Goal: Find specific page/section: Find specific page/section

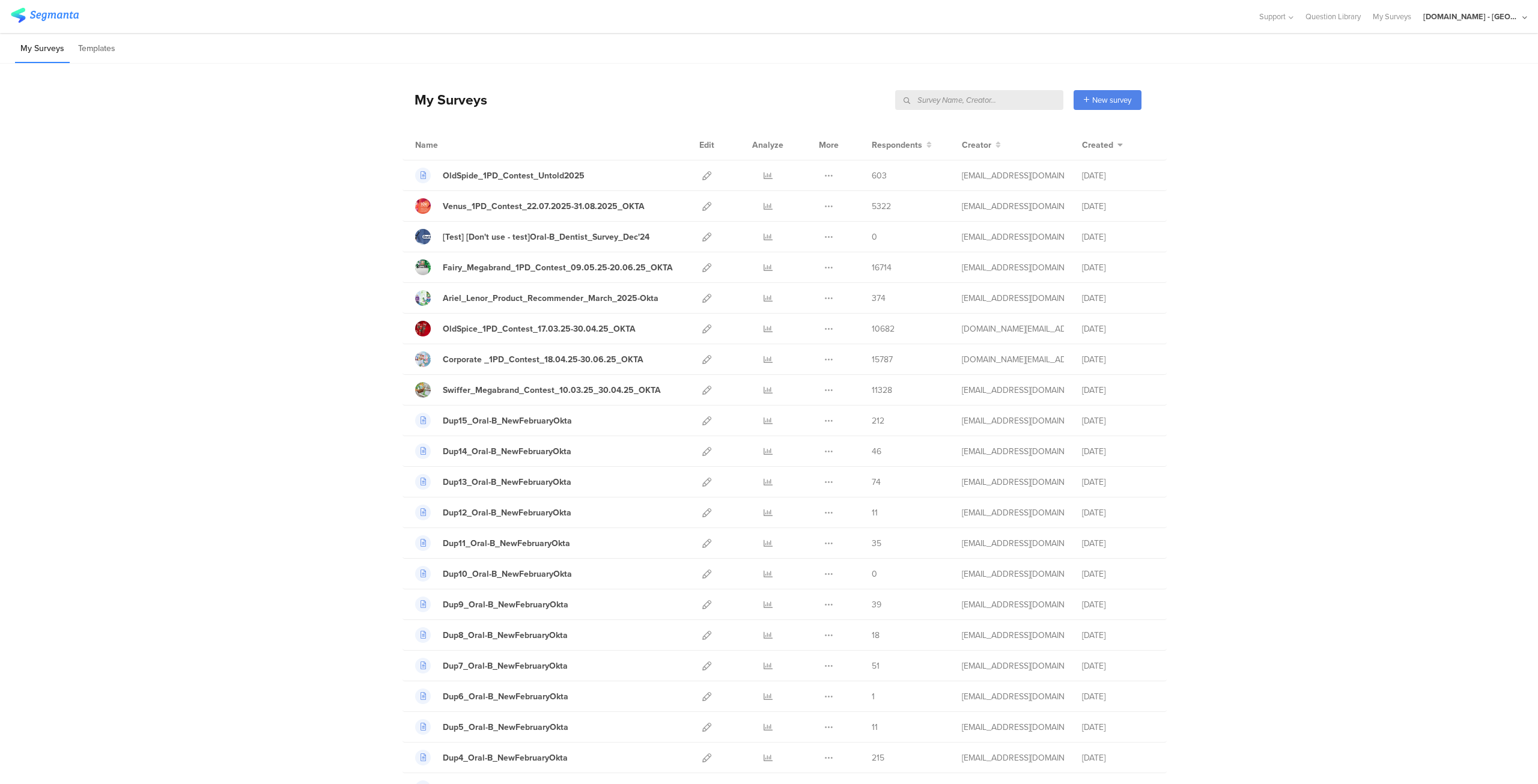
click at [1025, 100] on input "text" at bounding box center [979, 99] width 169 height 20
type input "fairy"
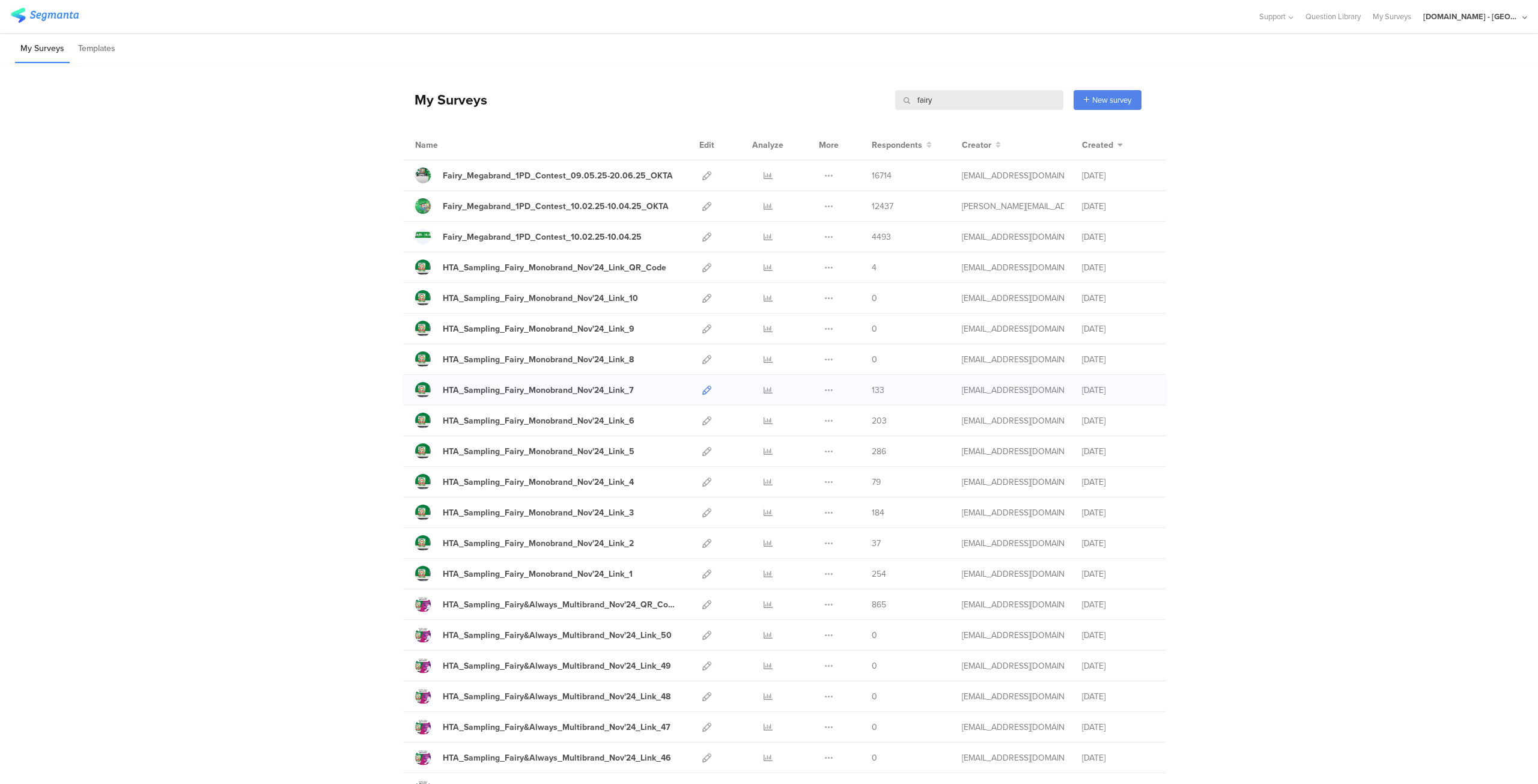
click at [703, 387] on icon at bounding box center [707, 390] width 9 height 9
click at [1477, 24] on div "[DOMAIN_NAME] - [GEOGRAPHIC_DATA]" at bounding box center [1475, 16] width 104 height 33
click at [1425, 77] on span "JoltX [GEOGRAPHIC_DATA]" at bounding box center [1435, 78] width 93 height 11
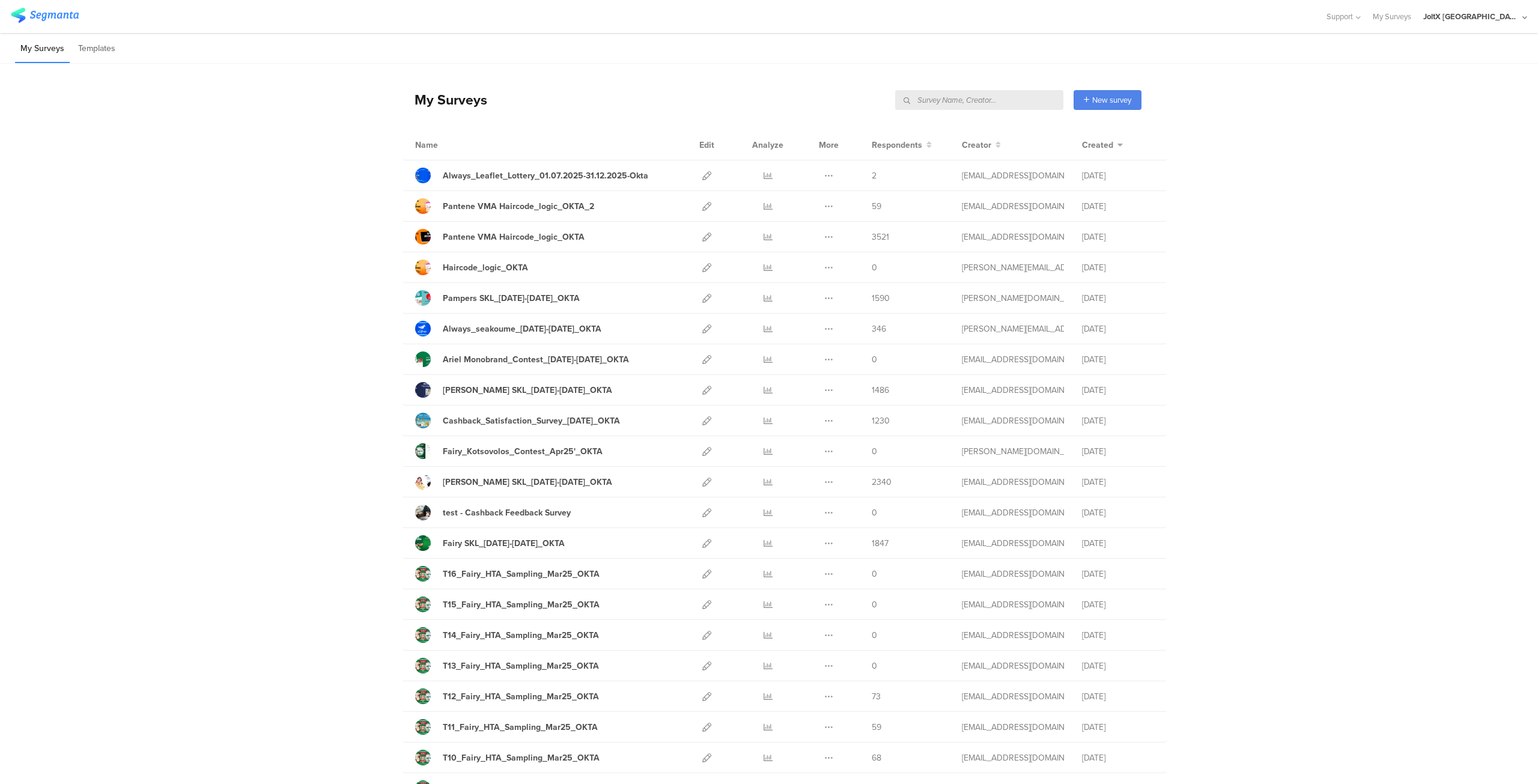
click at [999, 98] on input "text" at bounding box center [979, 99] width 169 height 20
type input "fairy"
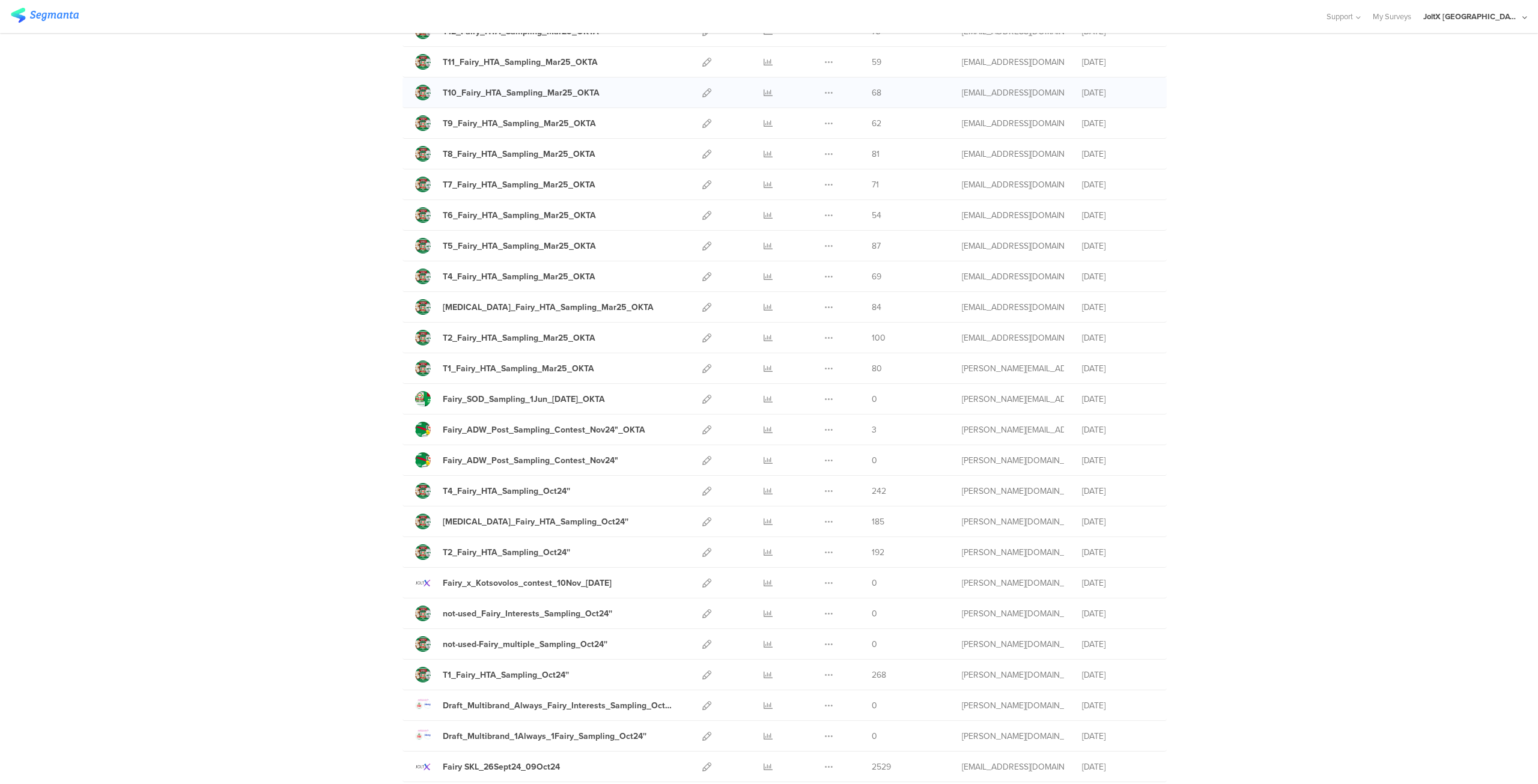
scroll to position [251, 0]
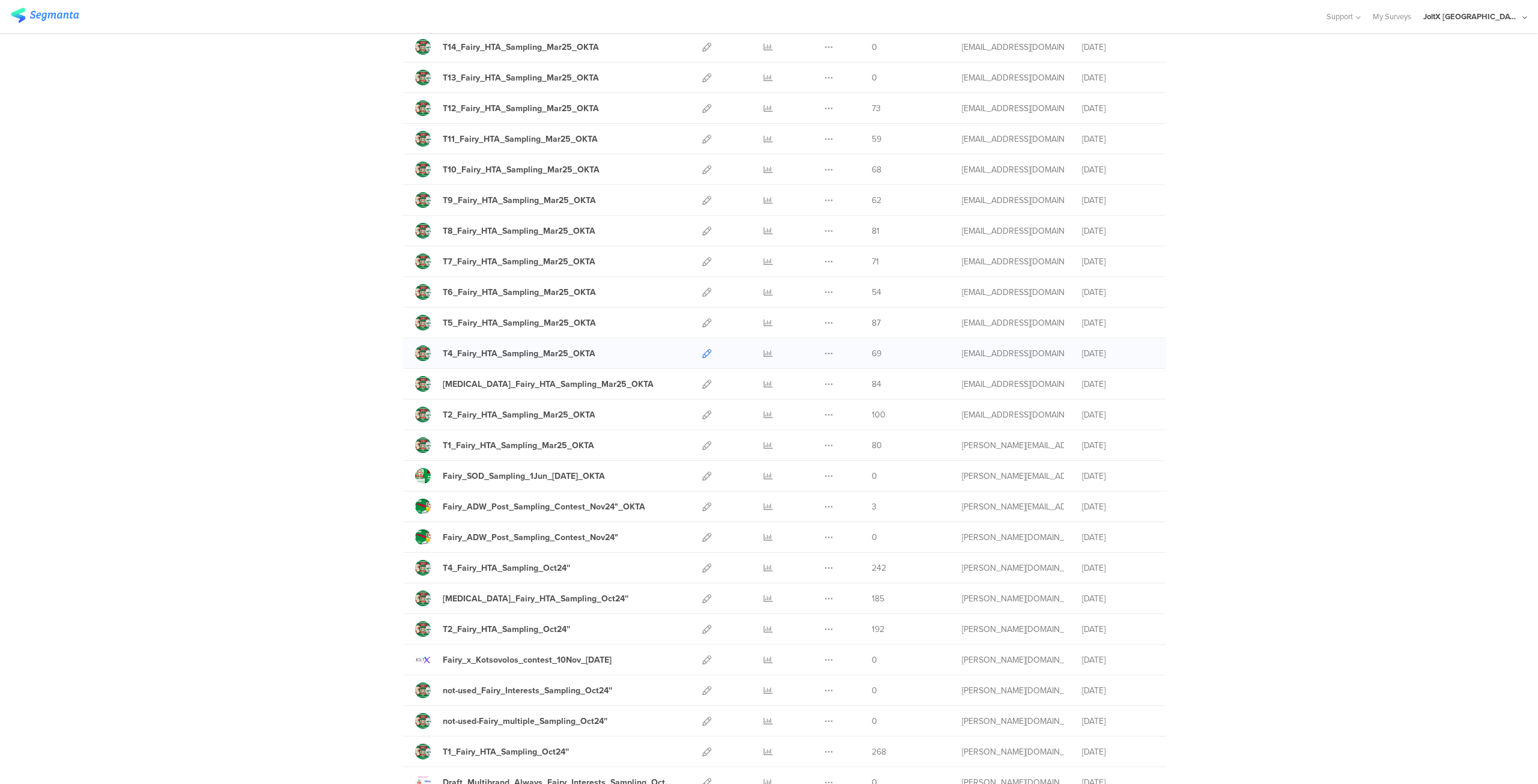
click at [704, 351] on icon at bounding box center [707, 354] width 9 height 9
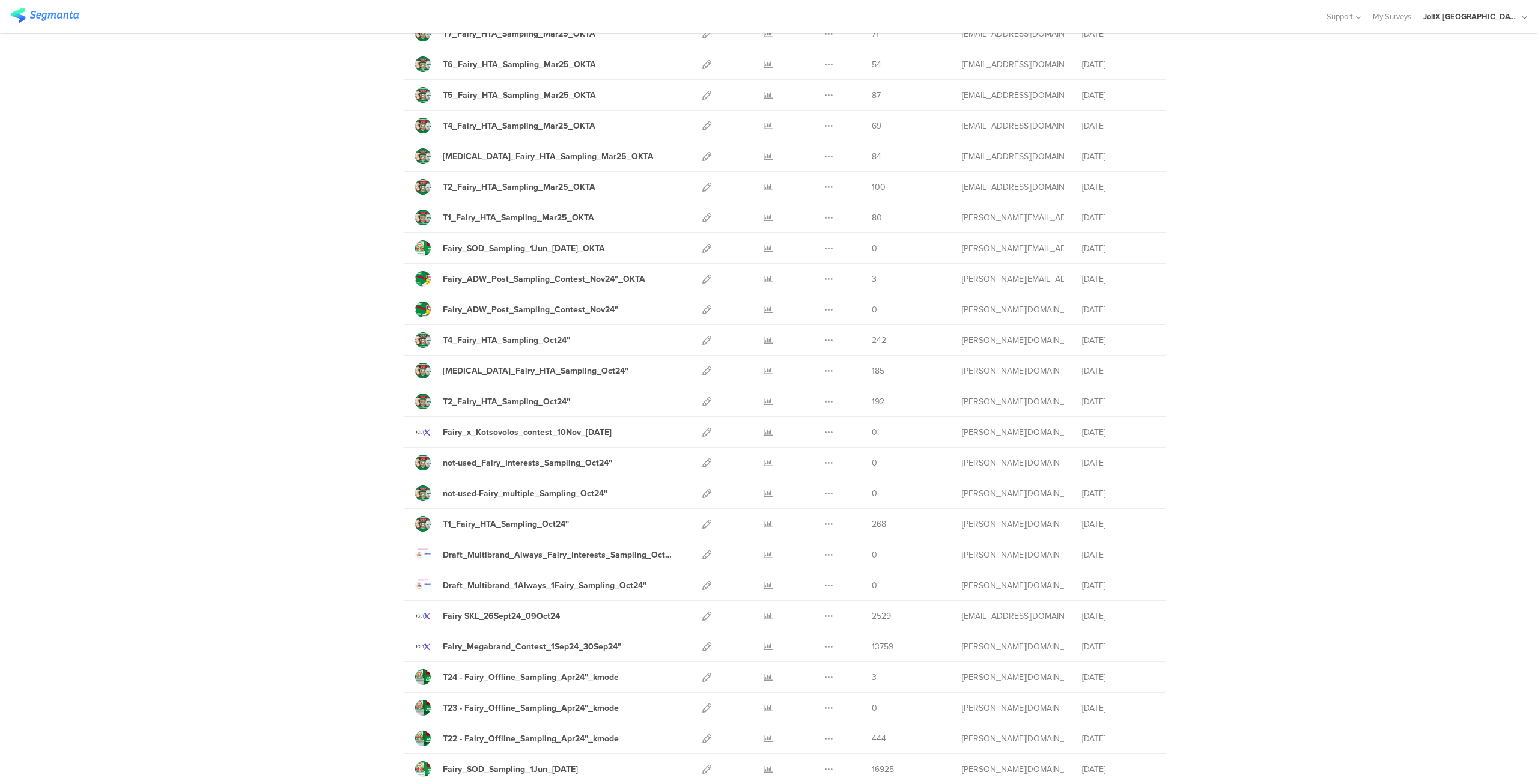
scroll to position [478, 0]
click at [703, 367] on icon at bounding box center [707, 372] width 9 height 9
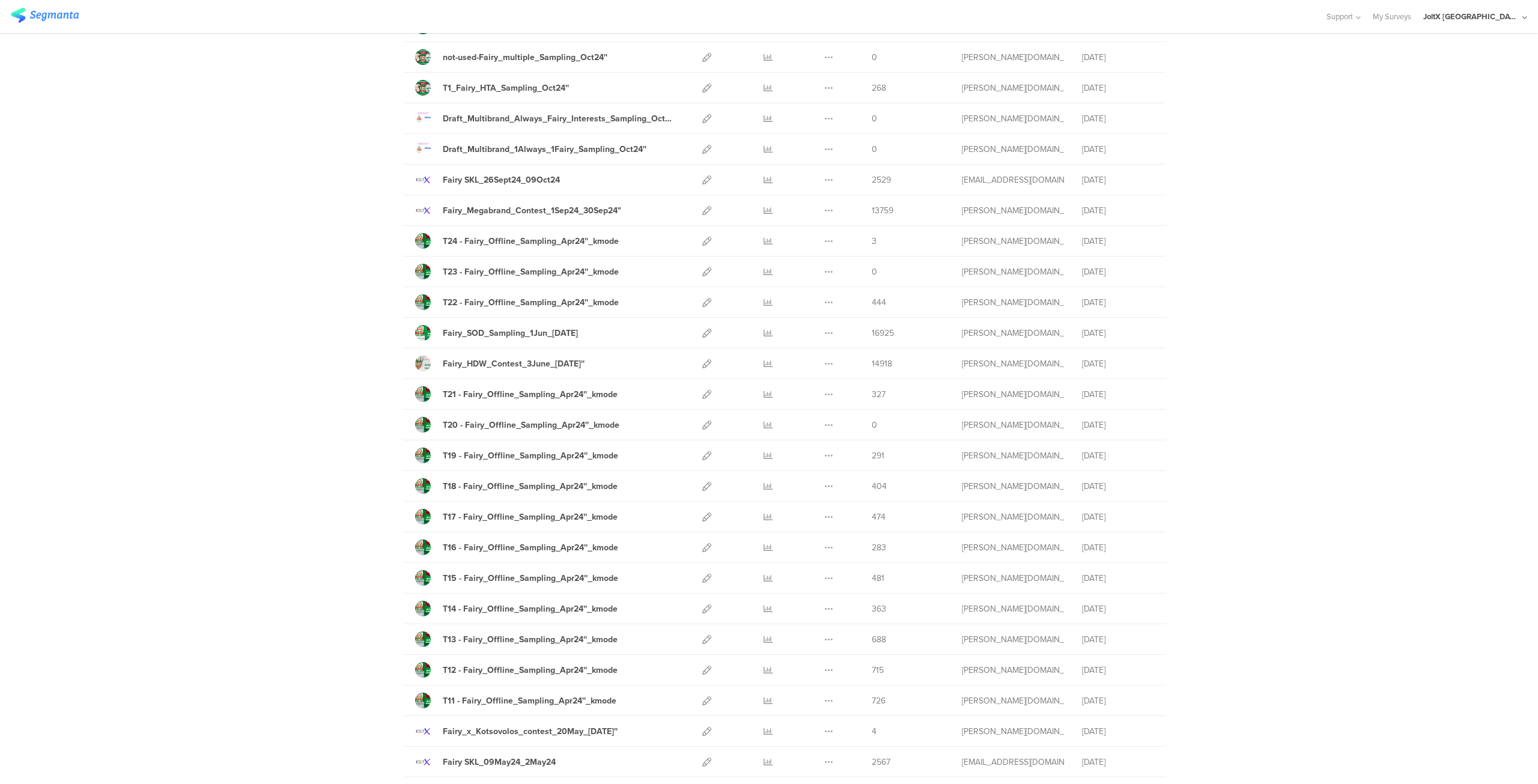
scroll to position [1024, 0]
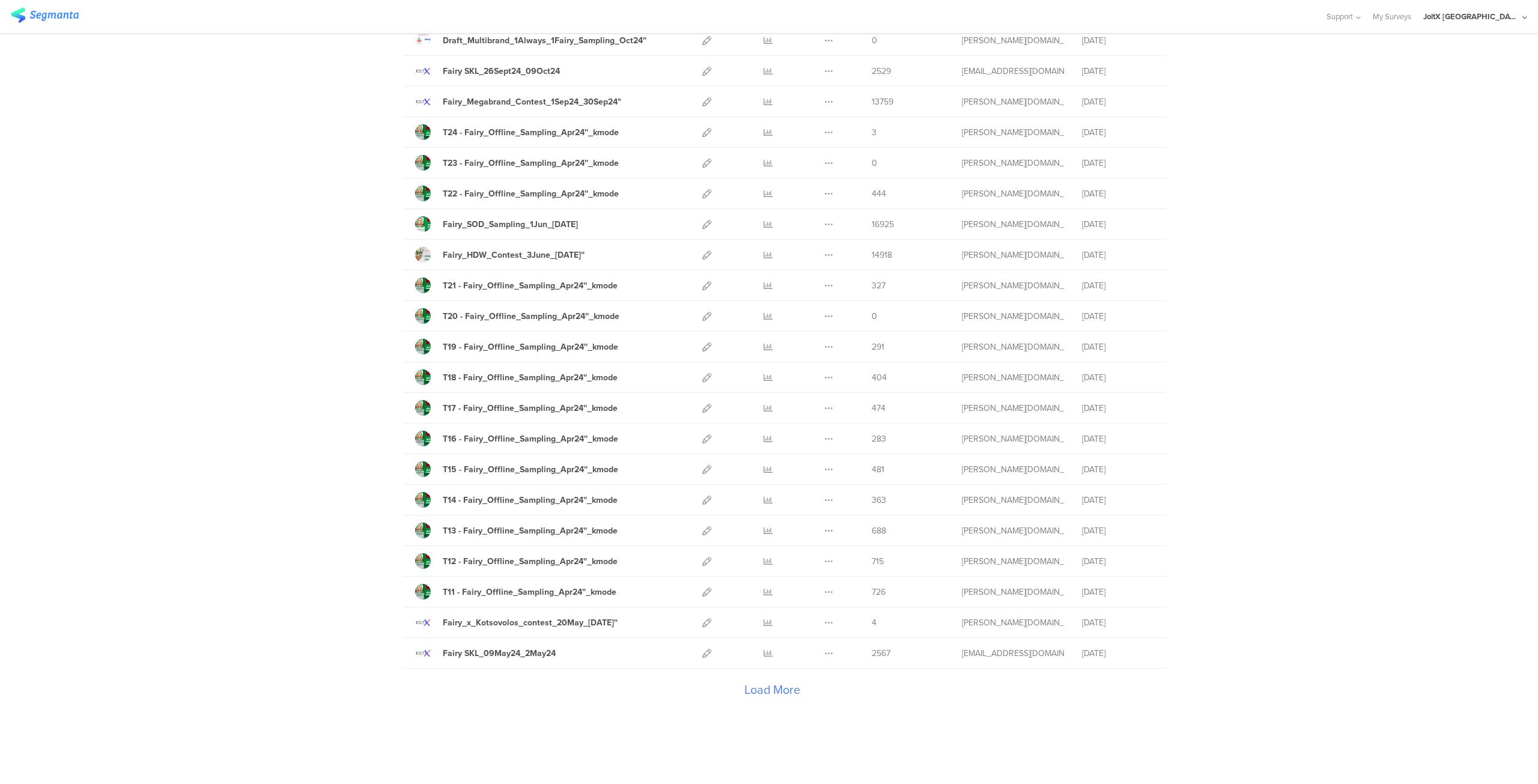
click at [783, 673] on div "Load More" at bounding box center [772, 692] width 739 height 48
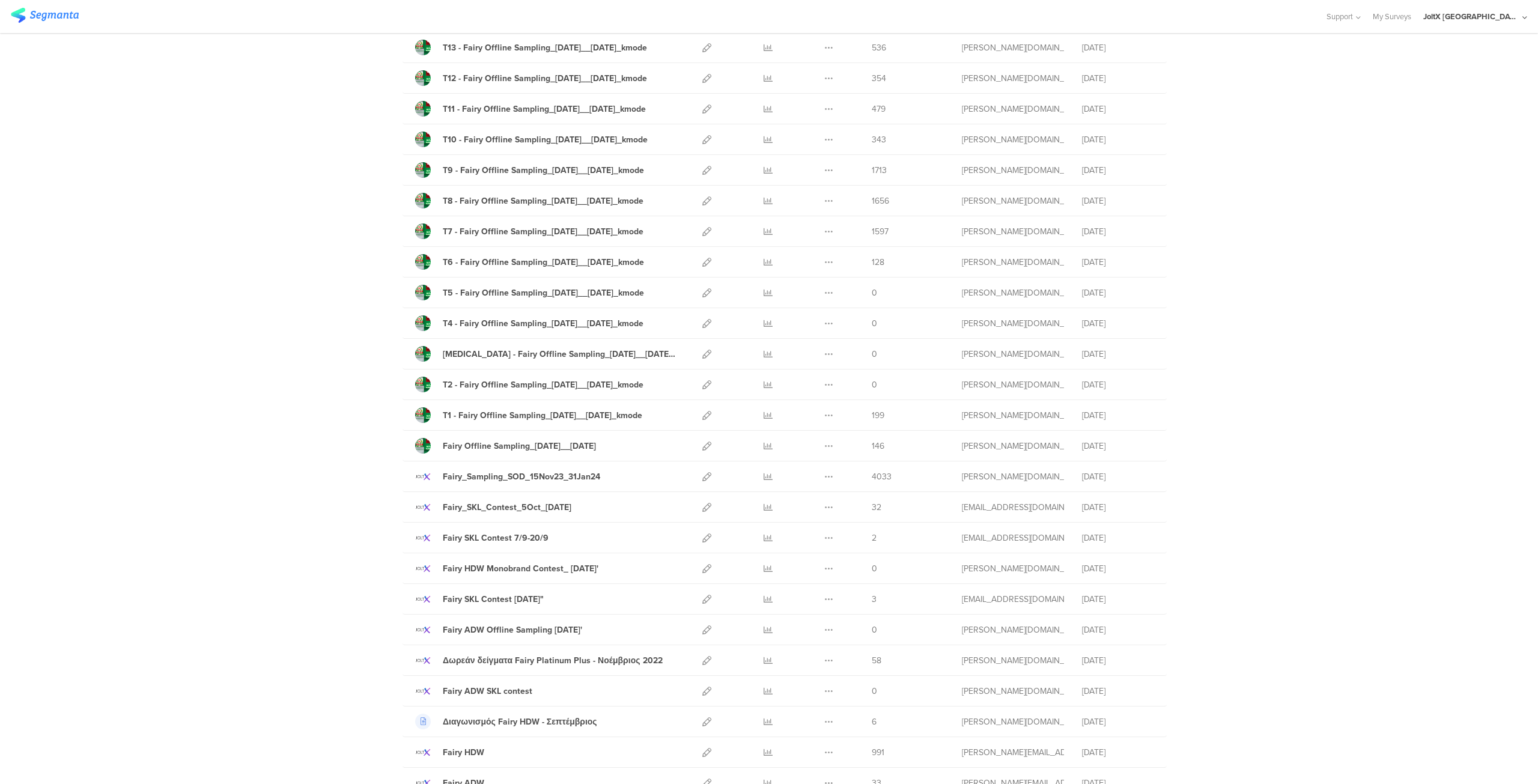
scroll to position [2243, 0]
click at [703, 380] on icon at bounding box center [707, 384] width 9 height 9
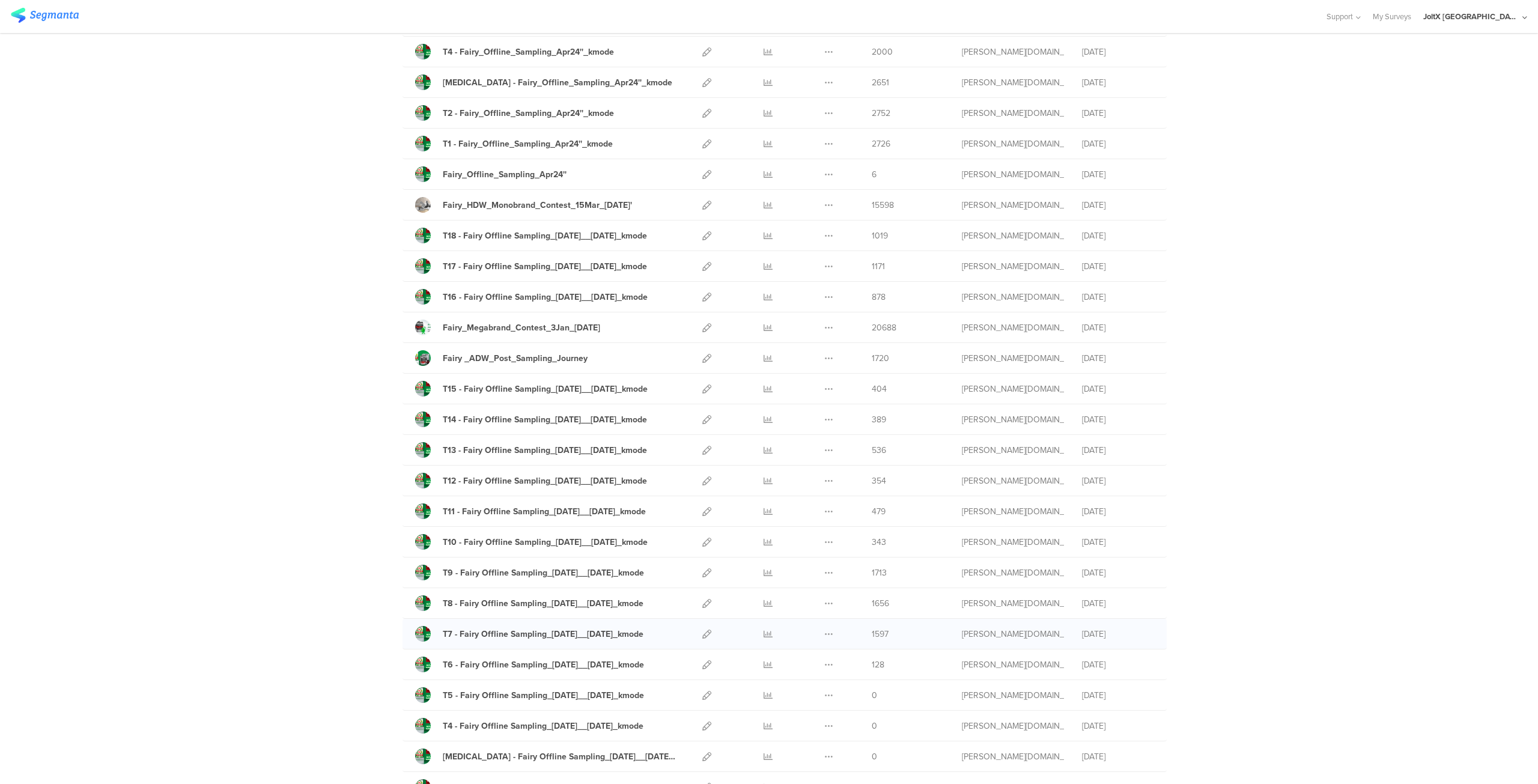
scroll to position [1831, 0]
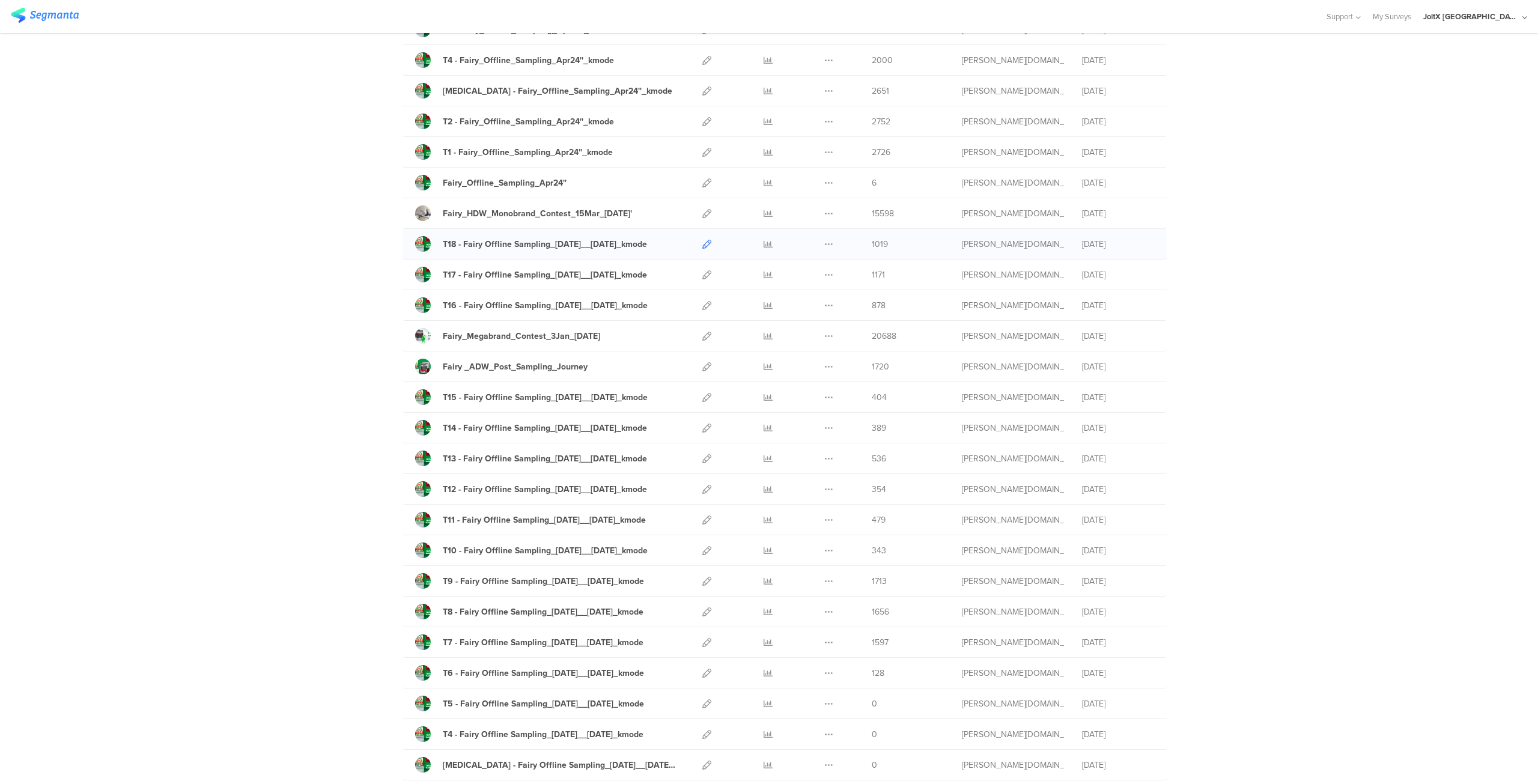
click at [706, 240] on icon at bounding box center [707, 244] width 9 height 9
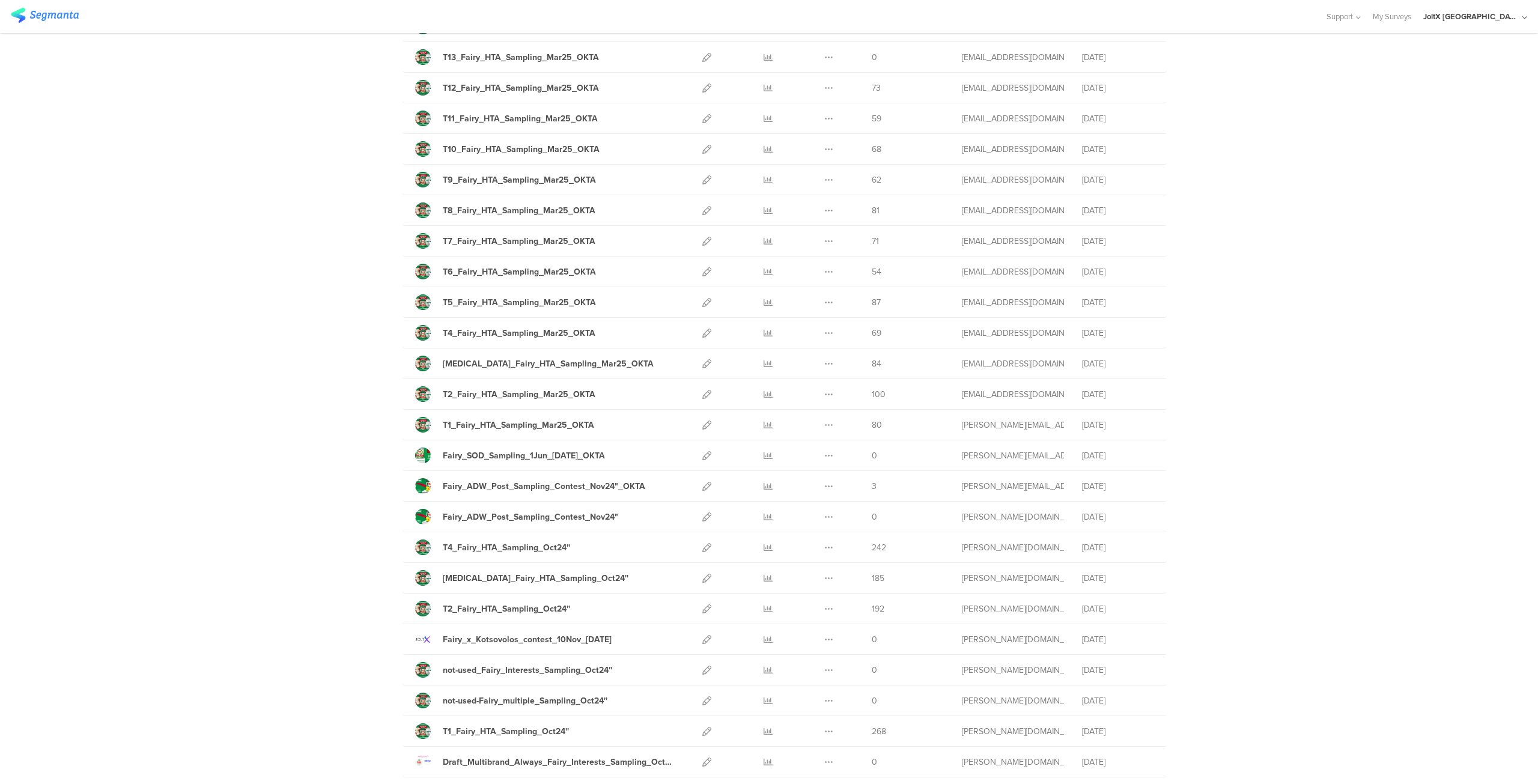
scroll to position [0, 0]
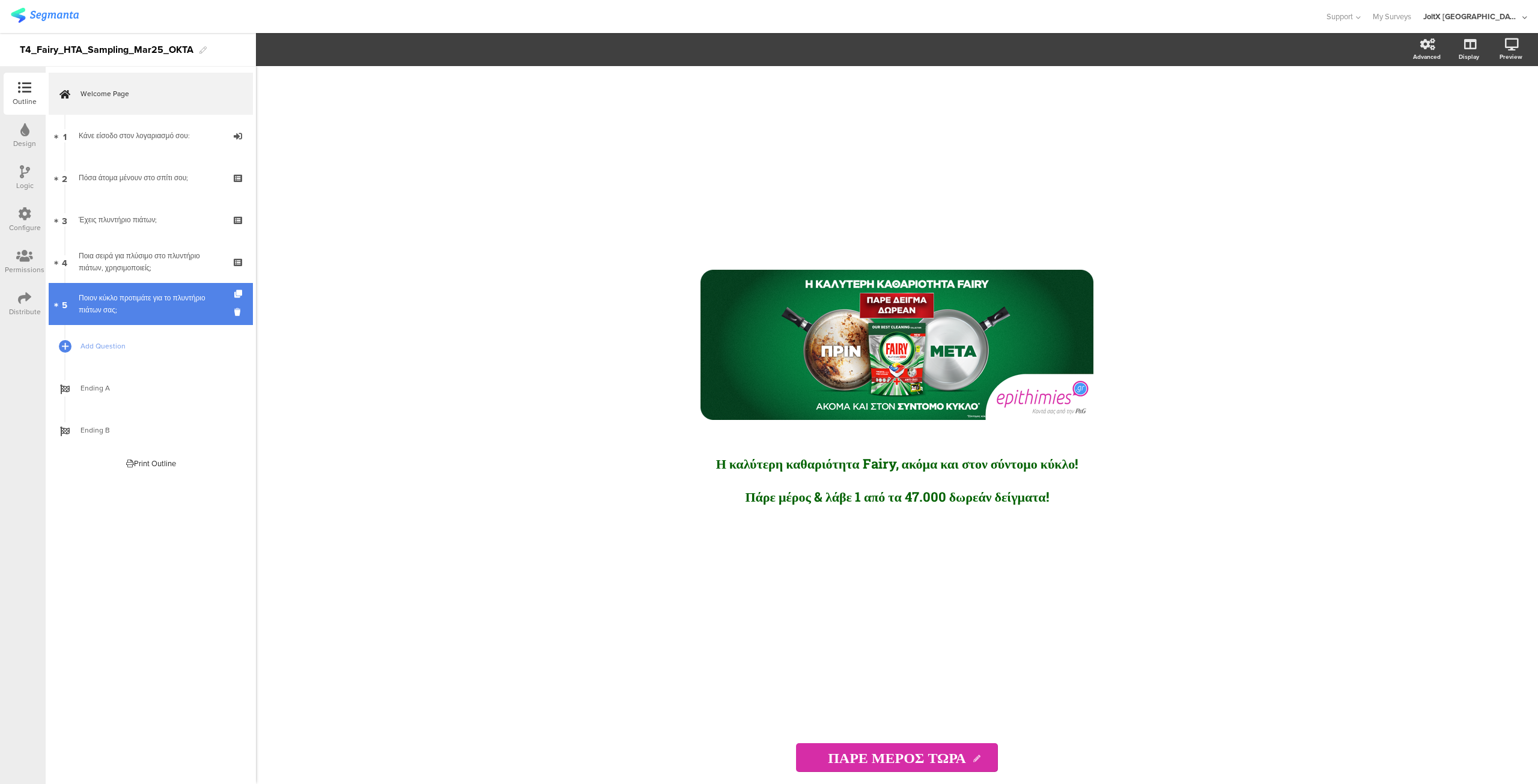
click at [157, 294] on div "Ποιον κύκλο προτιμάτε για το πλυντήριο πιάτων σας;" at bounding box center [151, 303] width 144 height 24
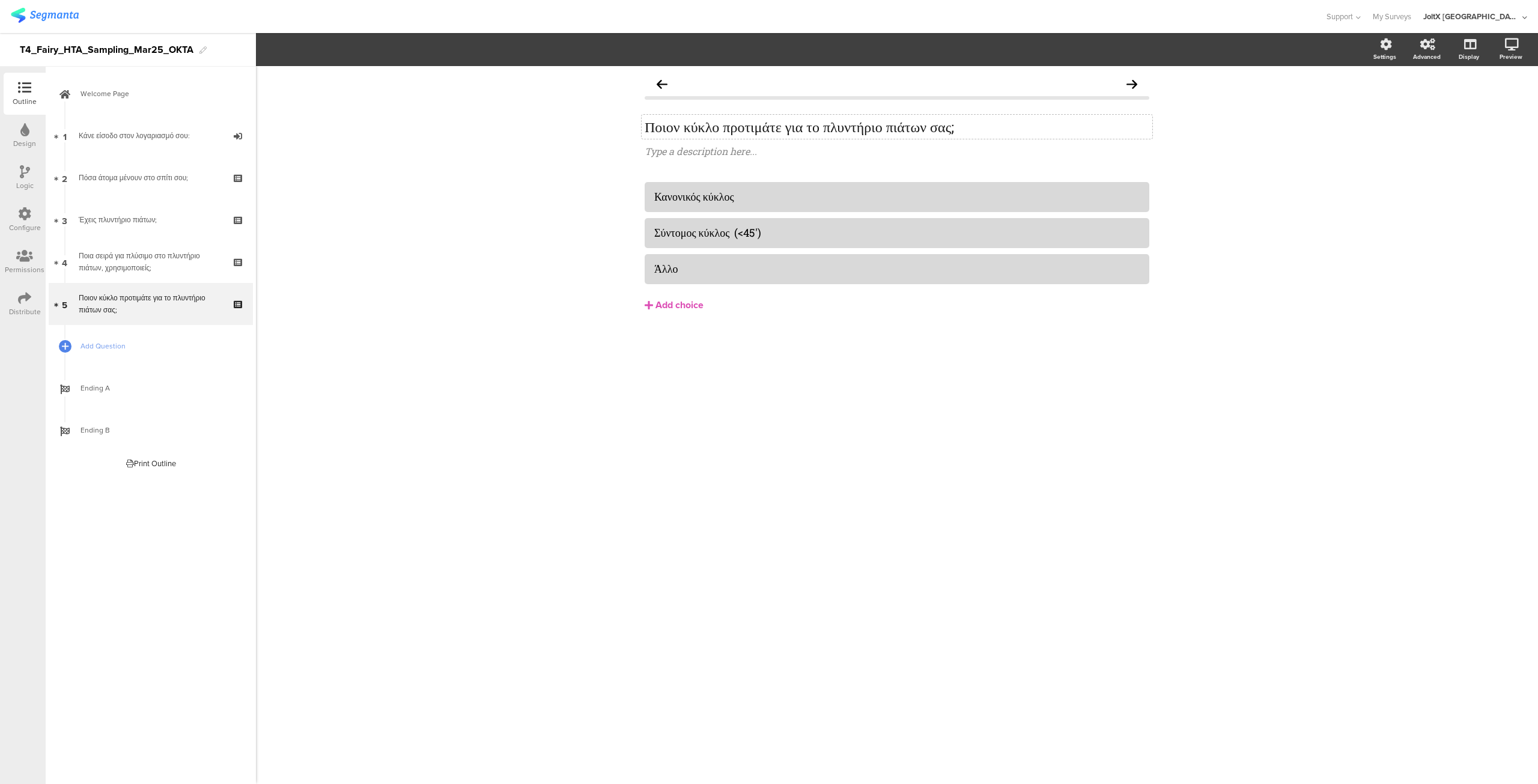
click at [706, 128] on p "Ποιον κύκλο προτιμάτε για το πλυντήριο πιάτων σας;" at bounding box center [897, 126] width 505 height 18
click at [706, 128] on div "Ποιον κύκλο προτιμάτε για το πλυντήριο πιάτων σας; Ποιον κύκλο προτιμάτε για το…" at bounding box center [897, 126] width 510 height 24
click at [706, 128] on p "Ποιον κύκλο προτιμάτε για το πλυντήριο πιάτων σας;" at bounding box center [897, 126] width 505 height 18
copy p "κύκλο"
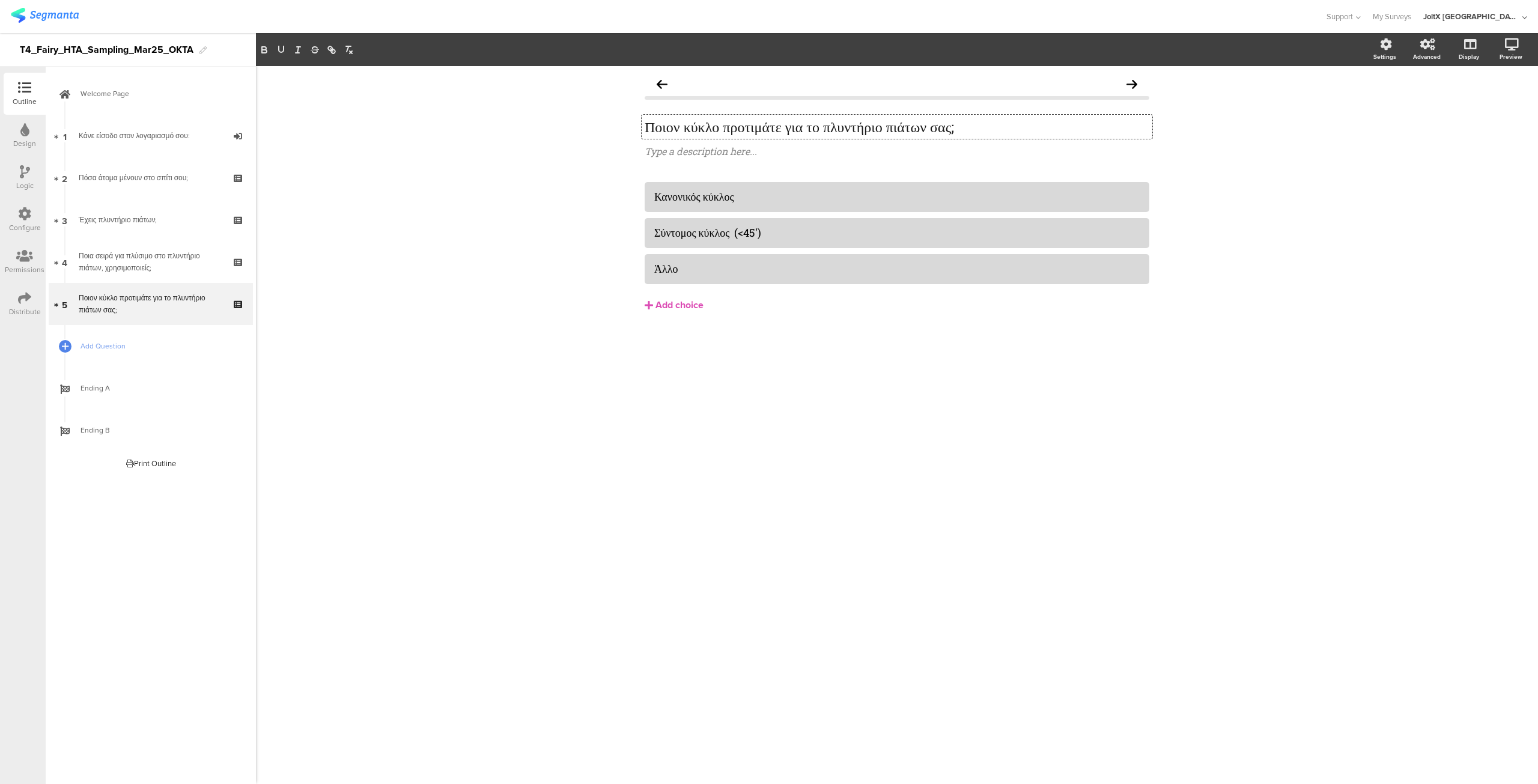
click at [1036, 130] on p "Ποιον κύκλο προτιμάτε για το πλυντήριο πιάτων σας;" at bounding box center [897, 126] width 505 height 18
click at [151, 269] on div "Ποια σειρά για πλύσιμο στο πλυντήριο πιάτων, χρησιμοποιείς;" at bounding box center [151, 261] width 144 height 24
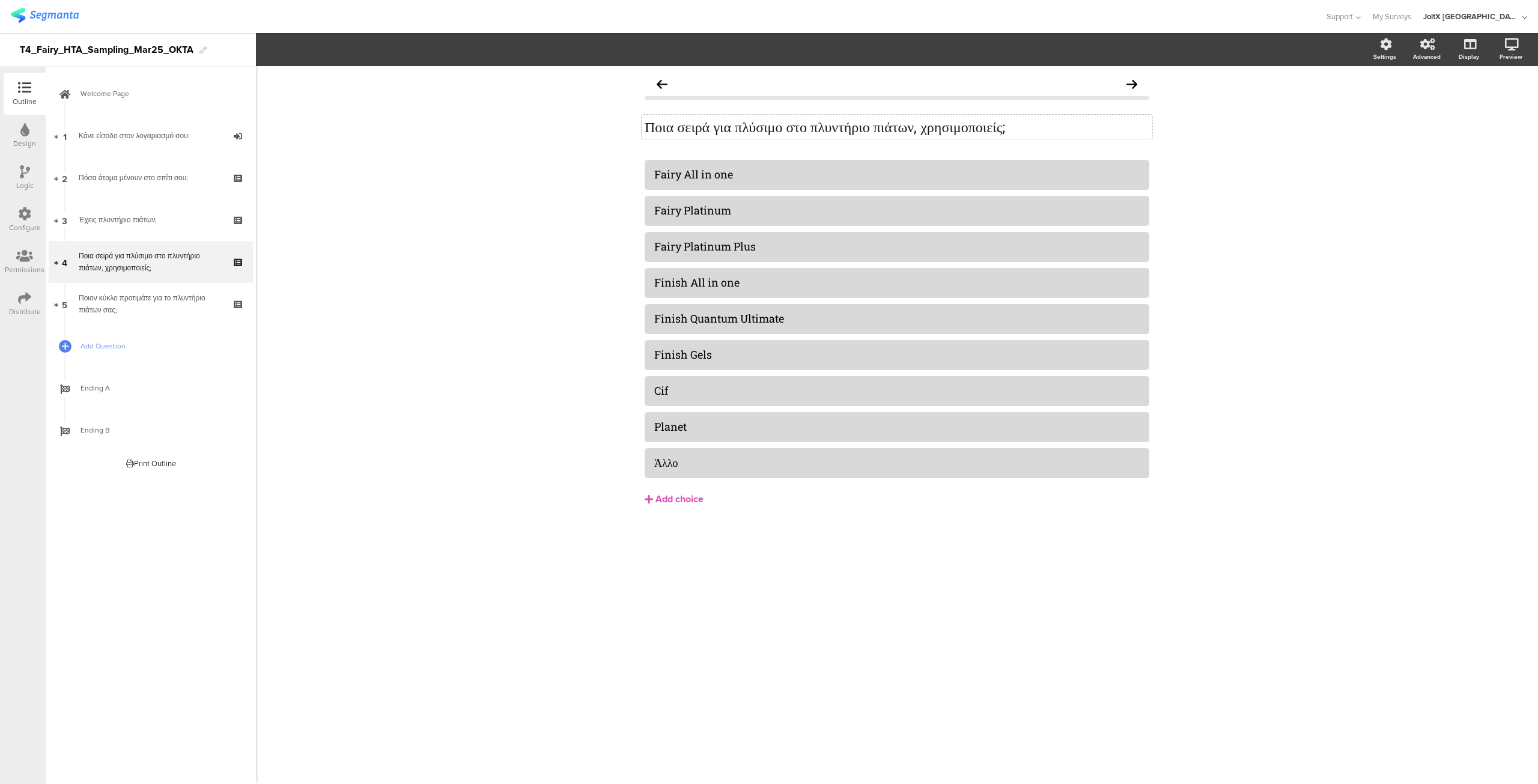
click at [804, 126] on div "Ποια σειρά για πλύσιμο στο πλυντήριο πιάτων, χρησιμοποιείς; Ποια σειρά για πλύσ…" at bounding box center [897, 126] width 510 height 24
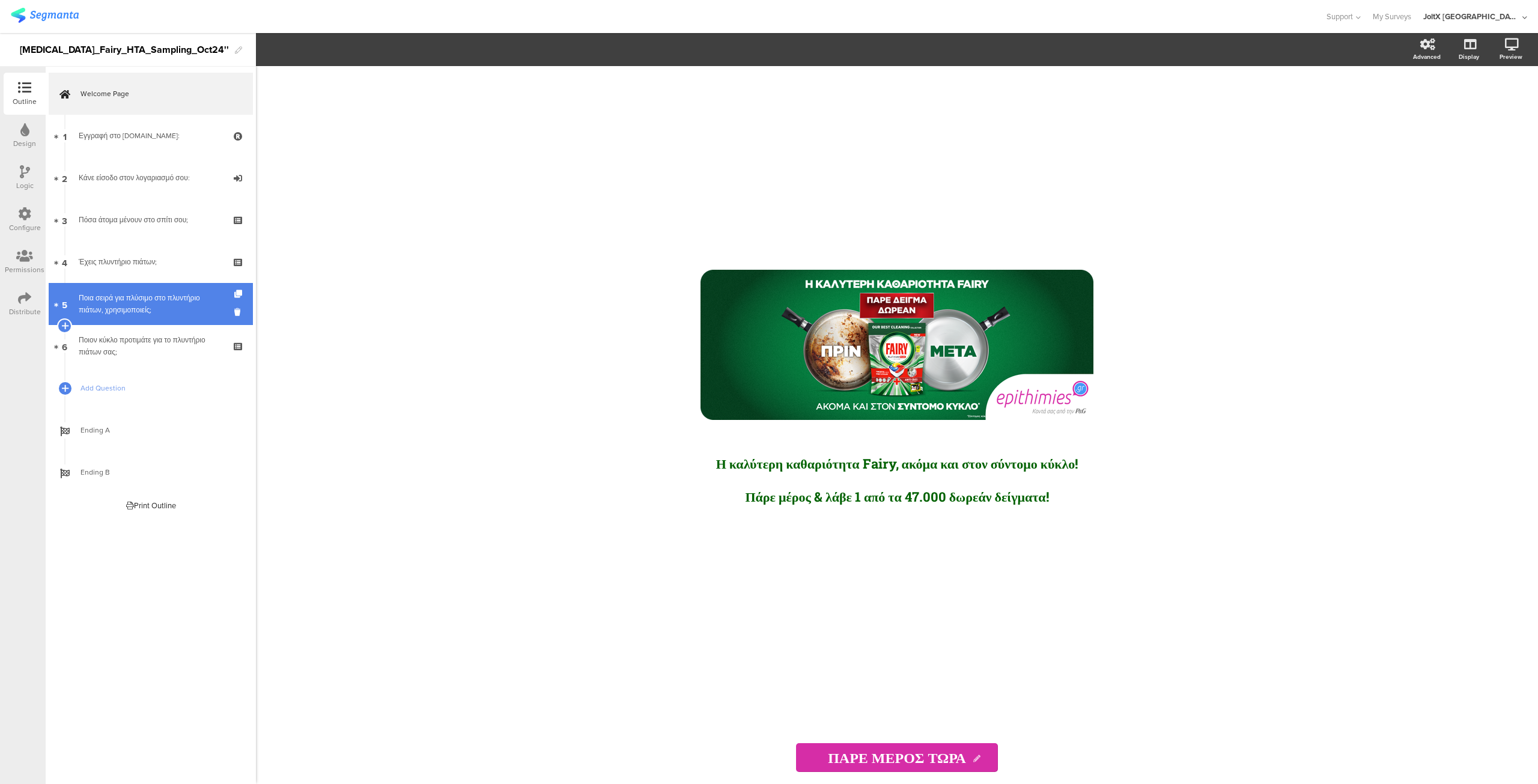
click at [173, 296] on div "Ποια σειρά για πλύσιμο στο πλυντήριο πιάτων, χρησιμοποιείς;" at bounding box center [151, 303] width 144 height 24
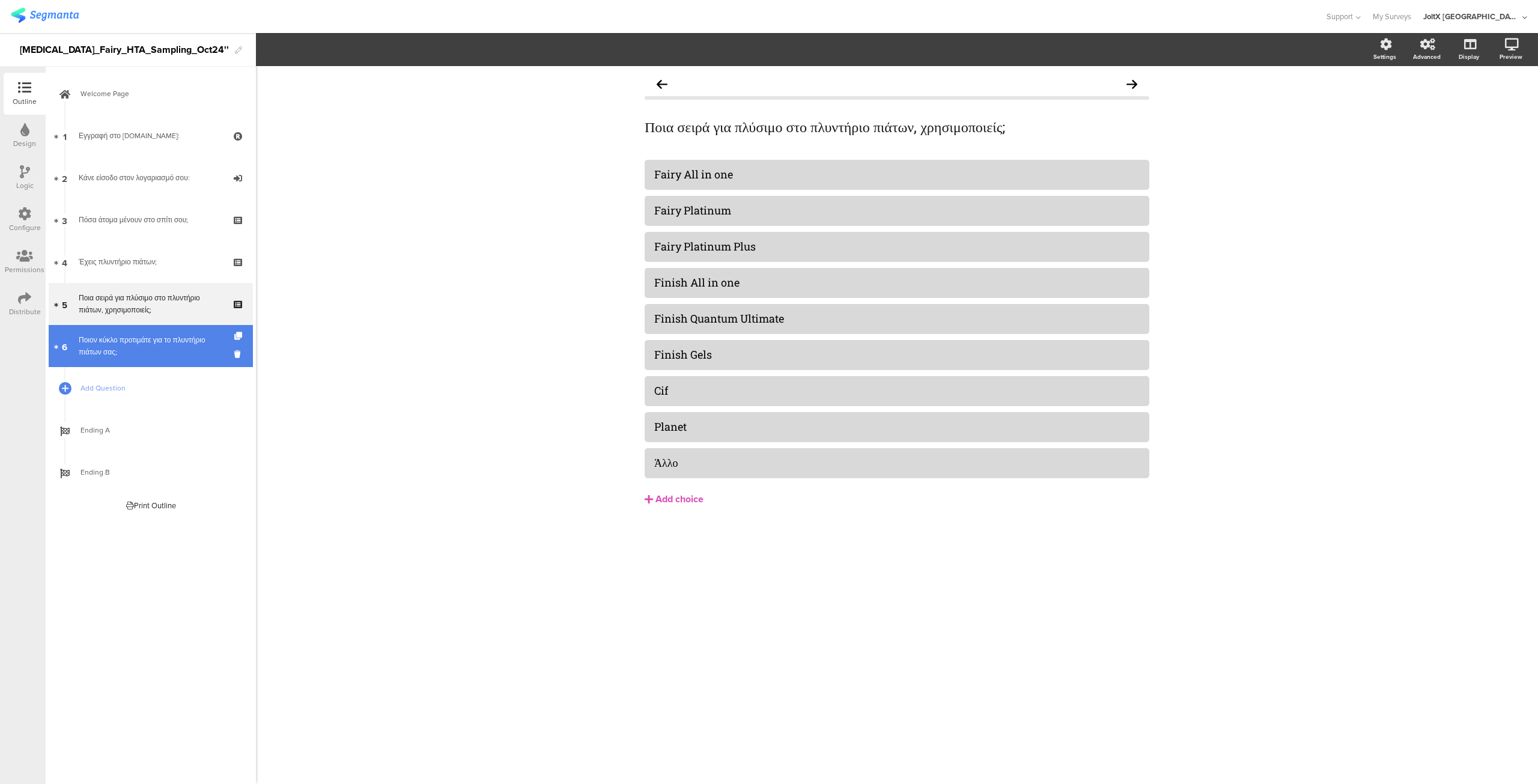
click at [165, 343] on div "Ποιον κύκλο προτιμάτε για το πλυντήριο πιάτων σας;" at bounding box center [151, 346] width 144 height 24
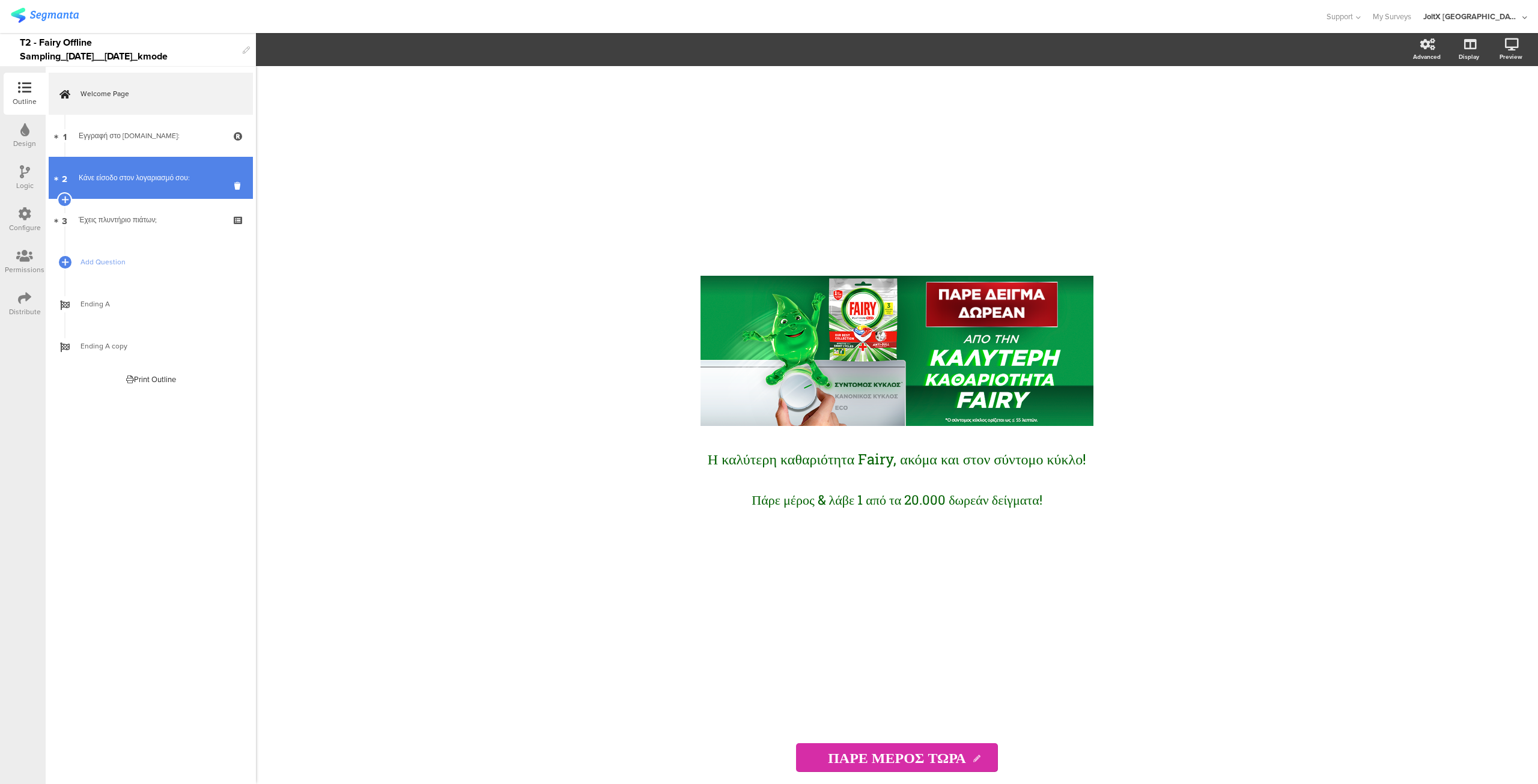
click at [155, 176] on div "Κάνε είσοδο στον λογαριασμό σου:" at bounding box center [151, 177] width 144 height 12
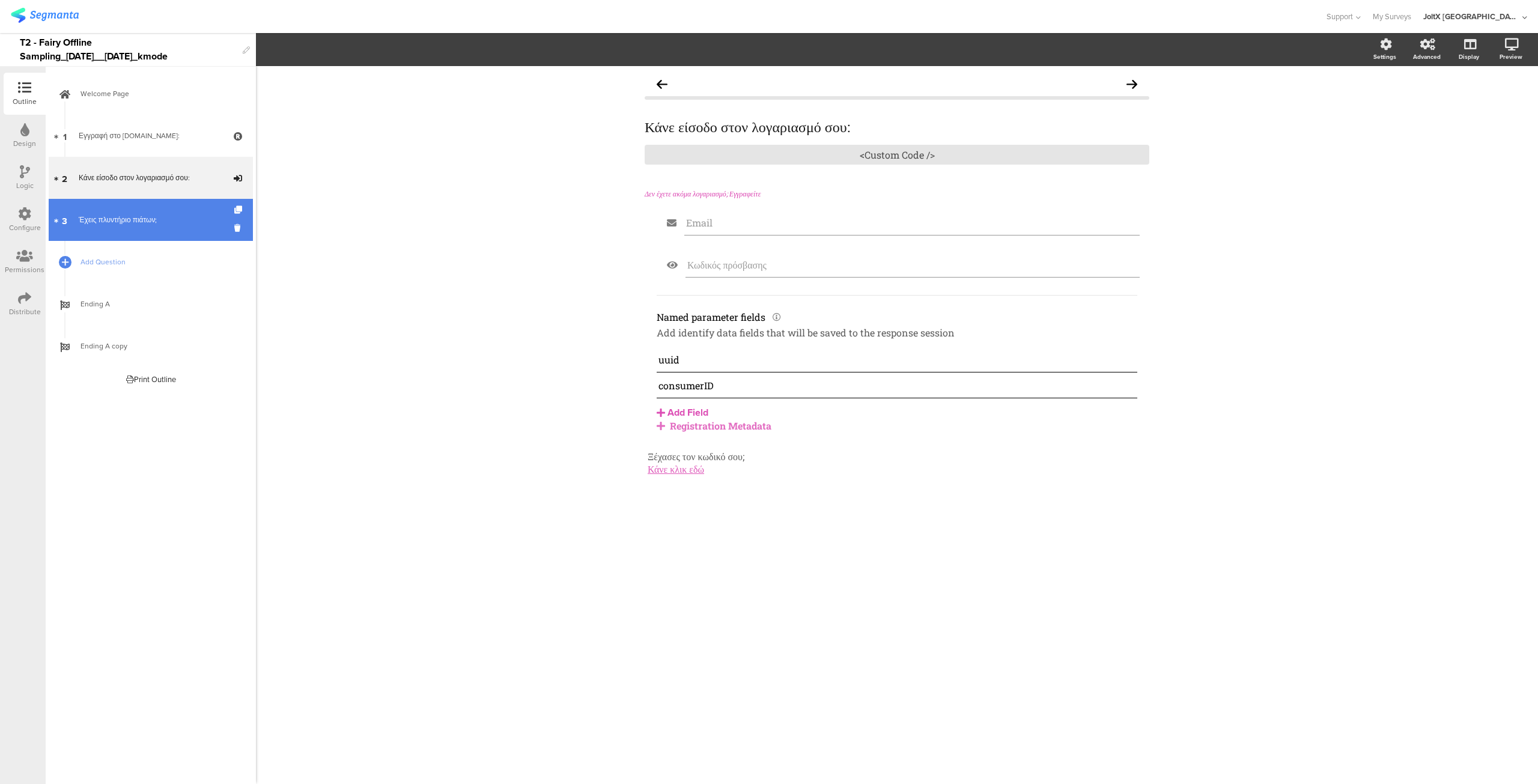
click at [149, 215] on div "Έχεις πλυντήριο πιάτων;" at bounding box center [151, 220] width 144 height 12
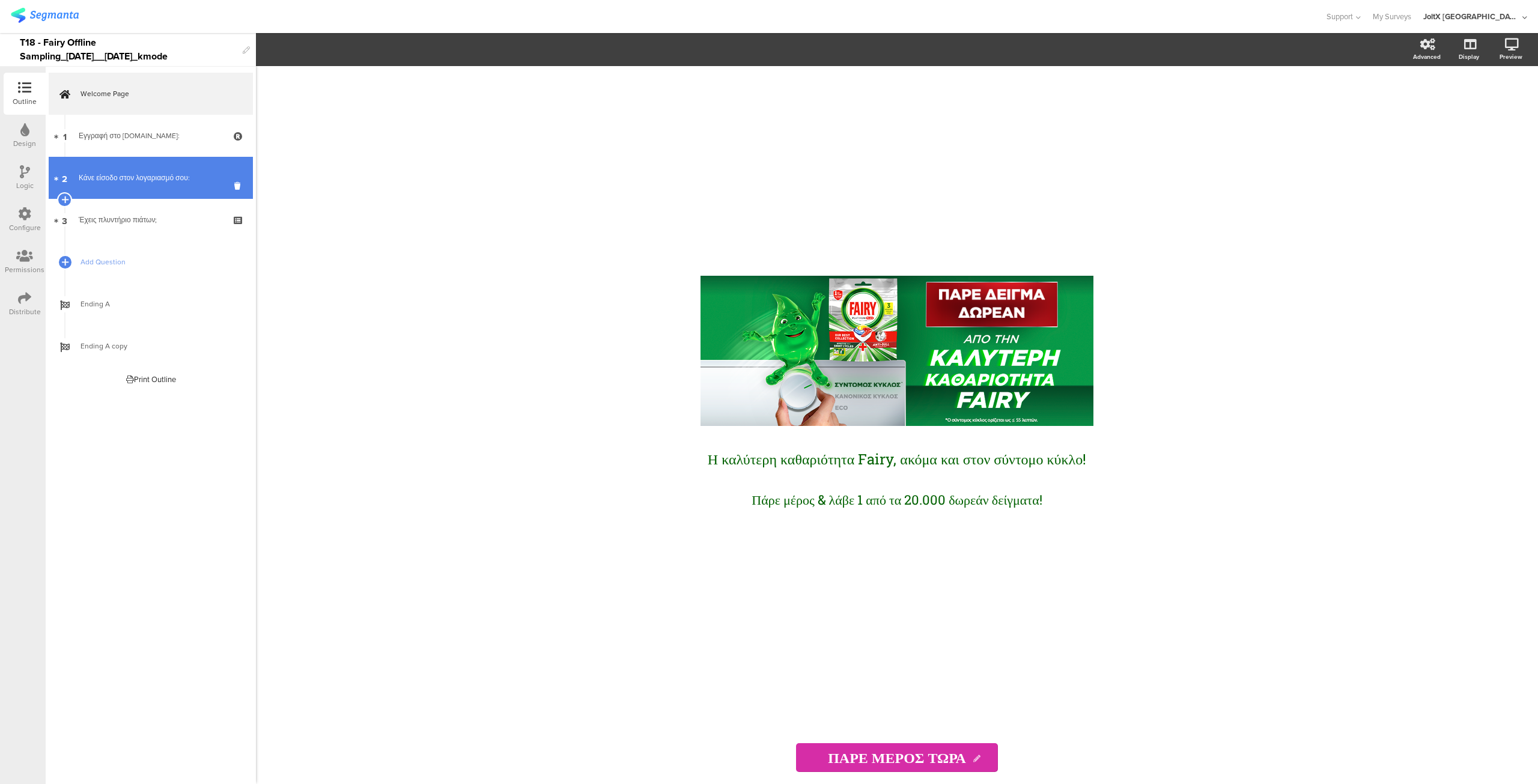
click at [162, 190] on link "2 Κάνε είσοδο στον λογαριασμό σου:" at bounding box center [151, 178] width 205 height 42
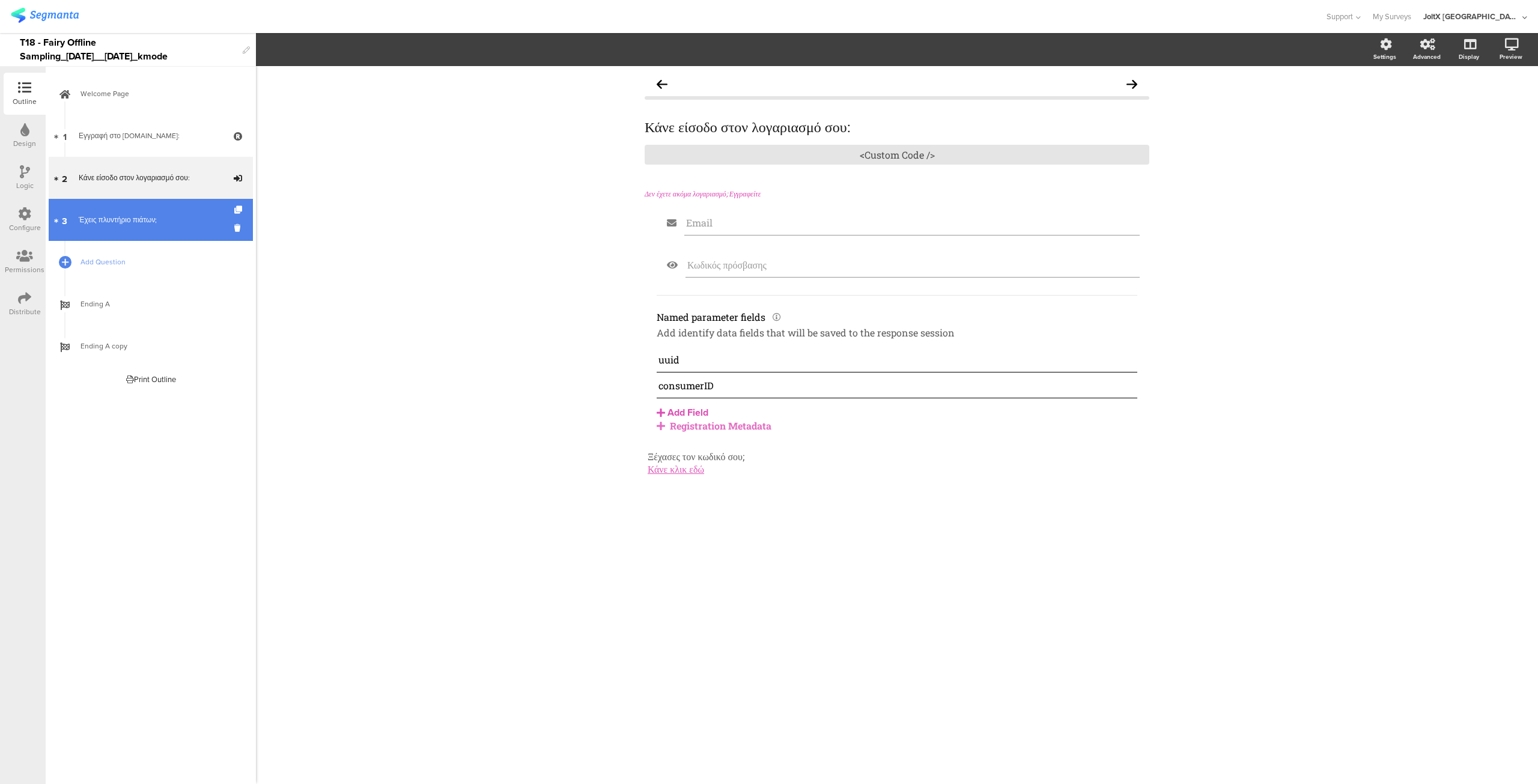
click at [157, 224] on div "Έχεις πλυντήριο πιάτων;" at bounding box center [151, 220] width 144 height 12
